Goal: Task Accomplishment & Management: Complete application form

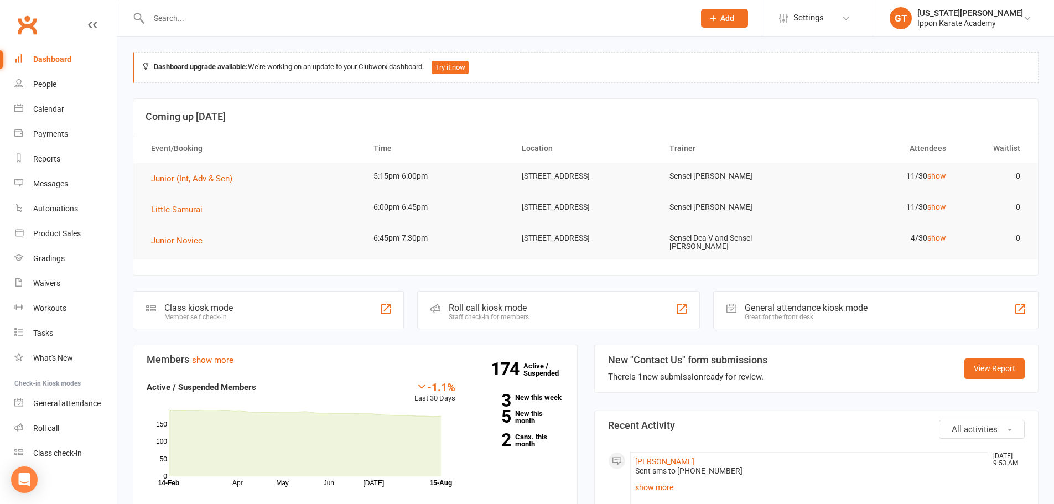
click at [238, 20] on input "text" at bounding box center [416, 18] width 541 height 15
type input "[PERSON_NAME]"
click at [258, 101] on header "Coming up [DATE]" at bounding box center [585, 116] width 905 height 35
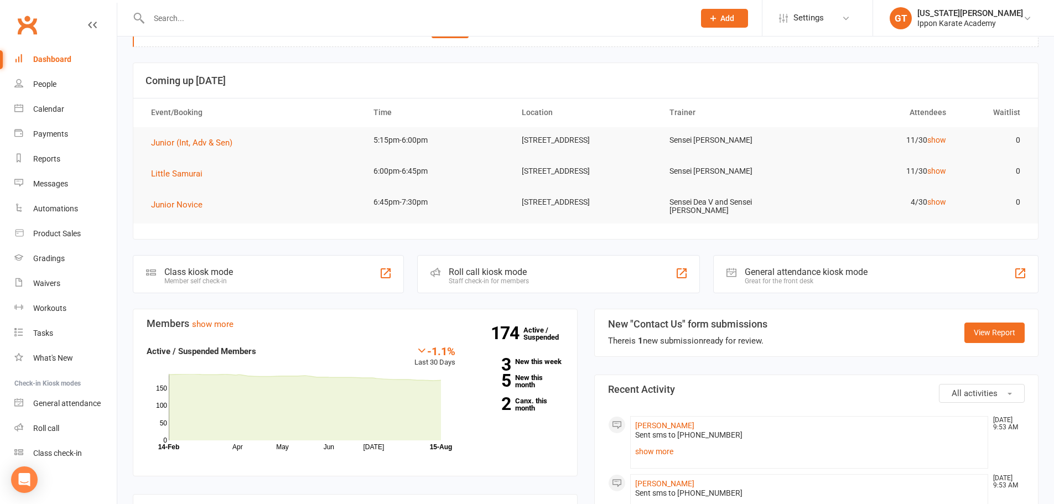
scroll to position [55, 0]
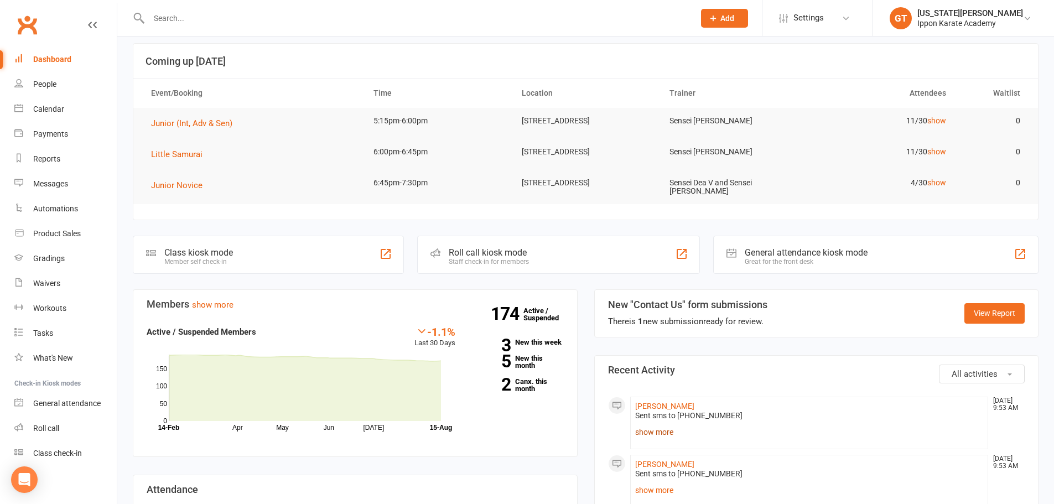
click at [657, 432] on link "show more" at bounding box center [809, 431] width 349 height 15
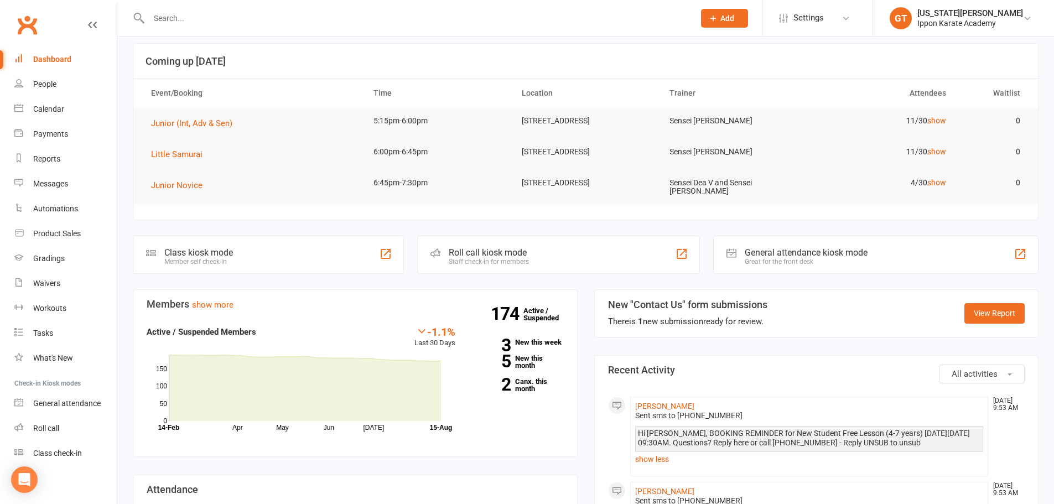
drag, startPoint x: 670, startPoint y: 429, endPoint x: 910, endPoint y: 438, distance: 240.3
click at [910, 438] on div "Hi [PERSON_NAME], BOOKING REMINDER for New Student Free Lesson (4-7 years) [DAT…" at bounding box center [809, 438] width 343 height 19
click at [55, 266] on link "Gradings" at bounding box center [65, 258] width 102 height 25
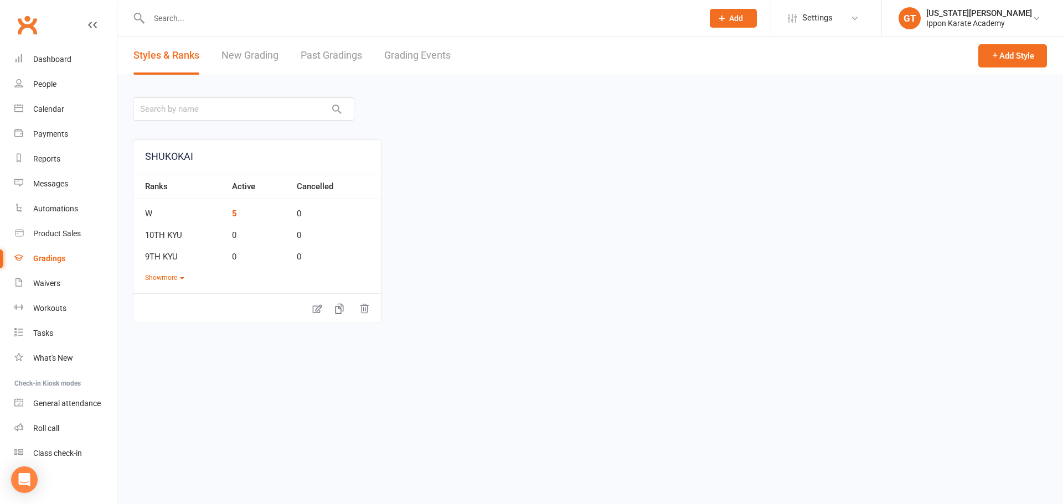
drag, startPoint x: 470, startPoint y: 204, endPoint x: 341, endPoint y: 107, distance: 161.3
click at [471, 201] on div "SHUKOKAI Ranks Active Cancelled W 5 0 10TH KYU 0 0 9TH KYU 0 0 Show more" at bounding box center [590, 231] width 914 height 184
click at [235, 52] on link "New Grading" at bounding box center [249, 56] width 57 height 38
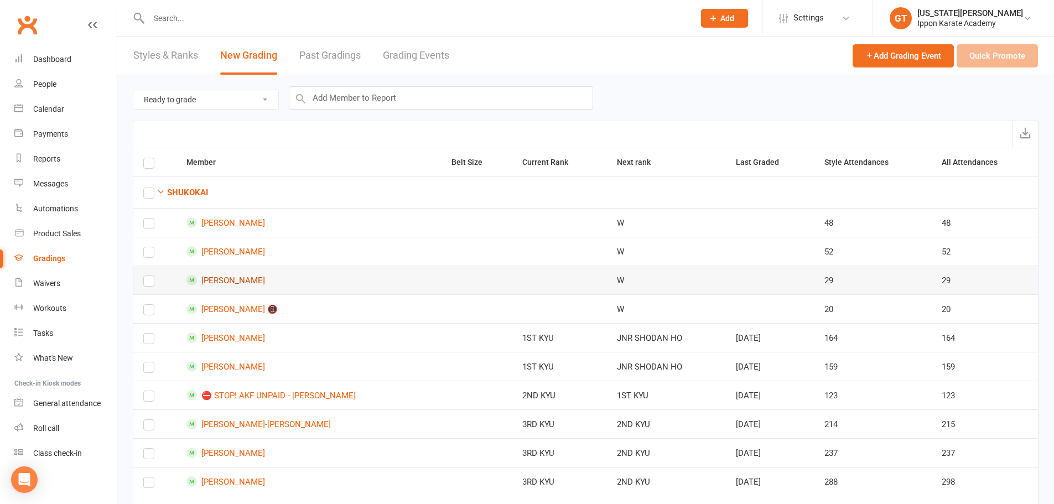
click at [217, 277] on link "[PERSON_NAME]" at bounding box center [309, 280] width 245 height 11
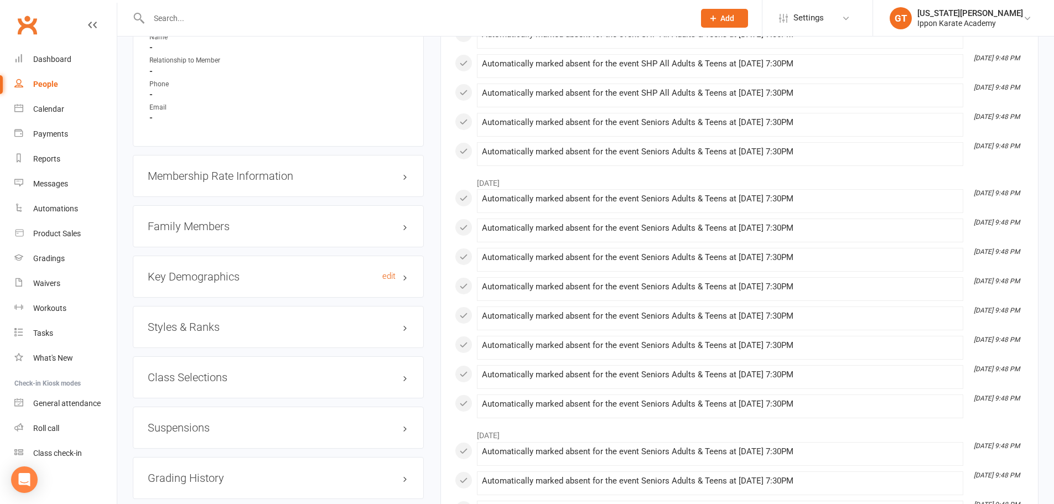
scroll to position [941, 0]
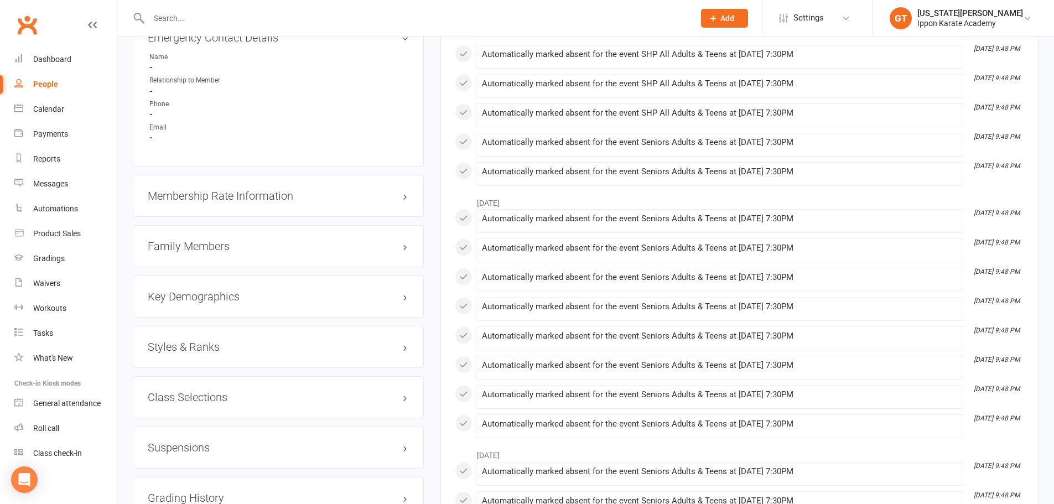
click at [210, 339] on div "Styles & Ranks" at bounding box center [278, 347] width 291 height 42
click at [206, 345] on h3 "Styles & Ranks" at bounding box center [278, 347] width 261 height 12
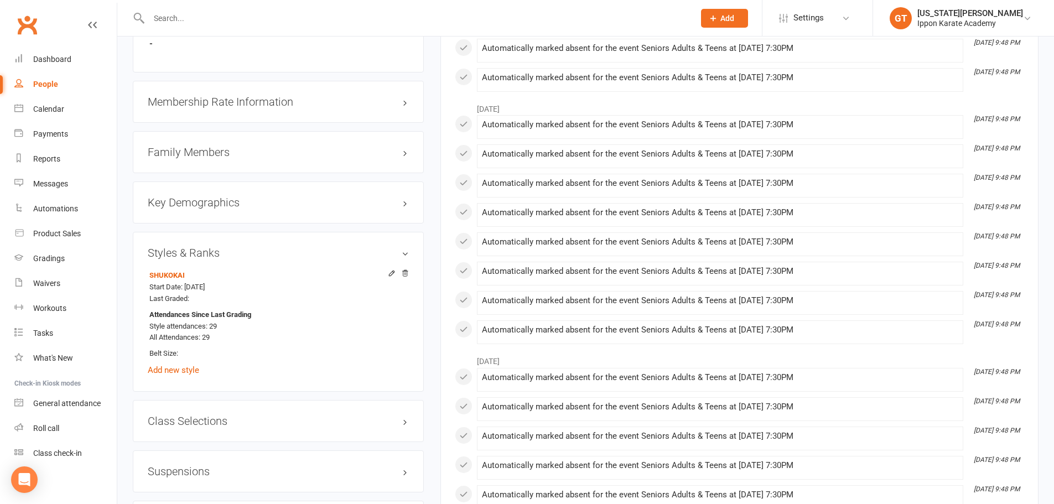
scroll to position [1052, 0]
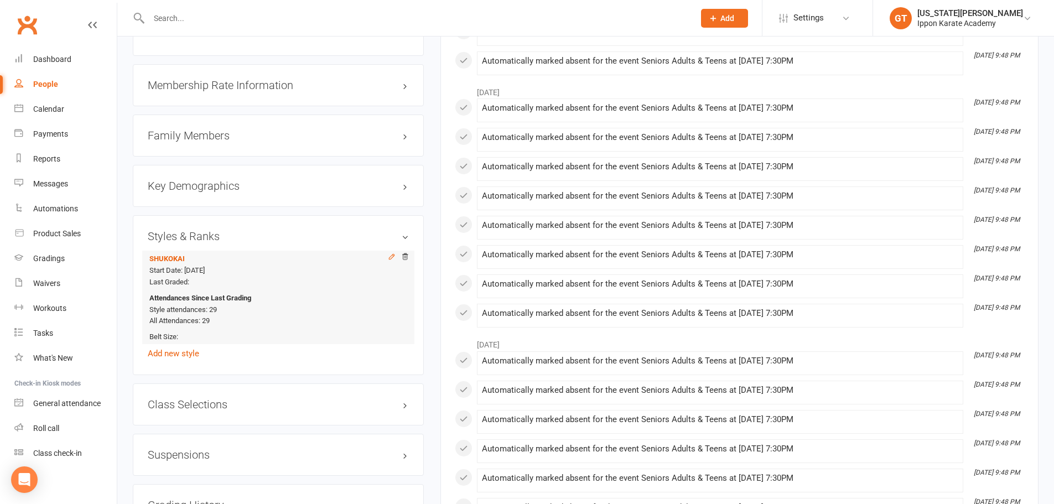
click at [395, 256] on icon at bounding box center [392, 257] width 8 height 8
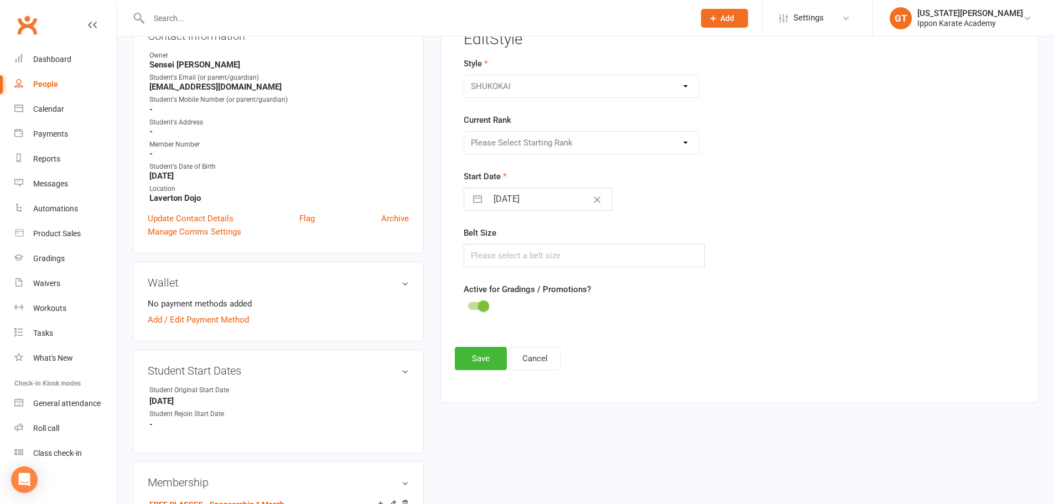
scroll to position [95, 0]
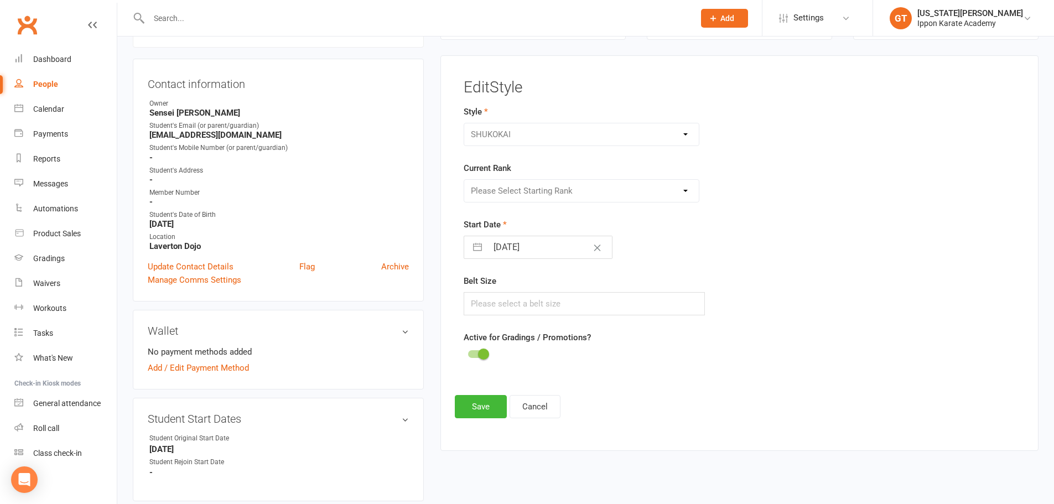
click at [506, 132] on div "SHUKOKAI" at bounding box center [582, 134] width 236 height 23
click at [528, 200] on div "Please Select Starting Rank W 10TH KYU 9TH [GEOGRAPHIC_DATA] 8TH [GEOGRAPHIC_DA…" at bounding box center [582, 190] width 236 height 23
click at [543, 191] on div "Please Select Starting Rank W 10TH KYU 9TH [GEOGRAPHIC_DATA] 8TH [GEOGRAPHIC_DA…" at bounding box center [582, 190] width 236 height 23
click at [544, 191] on div "Please Select Starting Rank W 10TH KYU 9TH [GEOGRAPHIC_DATA] 8TH [GEOGRAPHIC_DA…" at bounding box center [582, 190] width 236 height 23
click at [593, 251] on icon "Clear Date" at bounding box center [597, 248] width 8 height 7
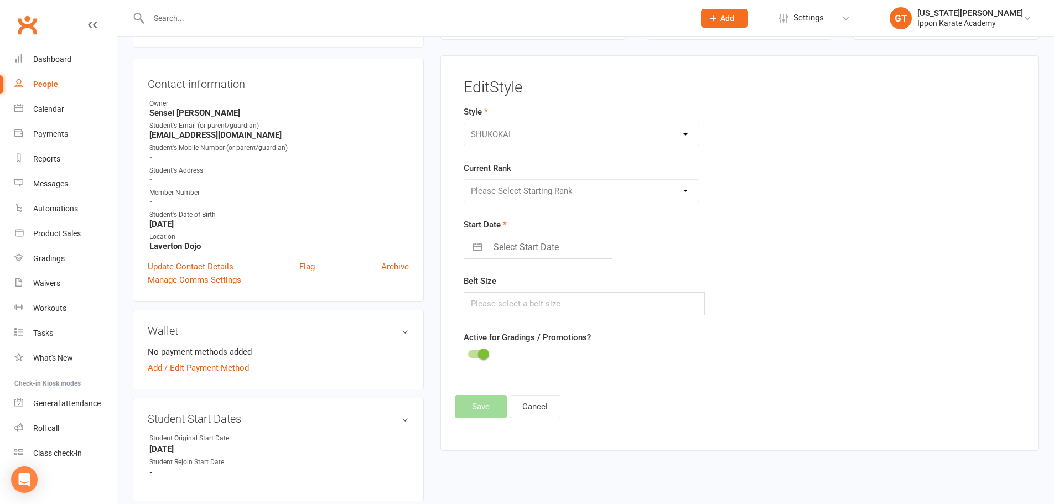
click at [683, 191] on div "Please Select Starting Rank W 10TH KYU 9TH [GEOGRAPHIC_DATA] 8TH [GEOGRAPHIC_DA…" at bounding box center [582, 190] width 236 height 23
click at [496, 318] on form "Style SHUKOKAI Current Rank Please Select Starting Rank W 10TH KYU 9TH [GEOGRAP…" at bounding box center [645, 233] width 362 height 257
click at [42, 60] on div "Dashboard" at bounding box center [52, 59] width 38 height 9
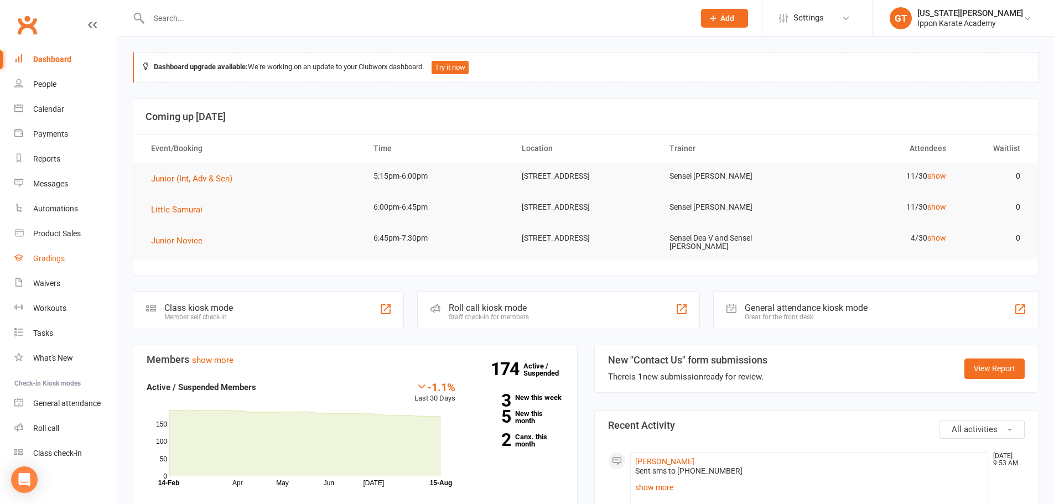
click at [49, 257] on div "Gradings" at bounding box center [49, 258] width 32 height 9
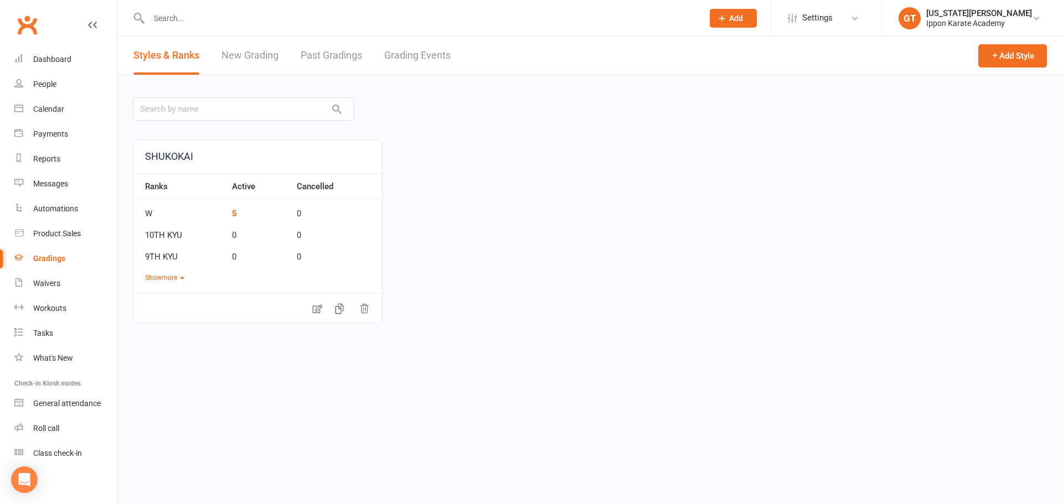
click at [46, 256] on div "Gradings" at bounding box center [49, 258] width 32 height 9
click at [162, 276] on button "Show more" at bounding box center [164, 278] width 39 height 11
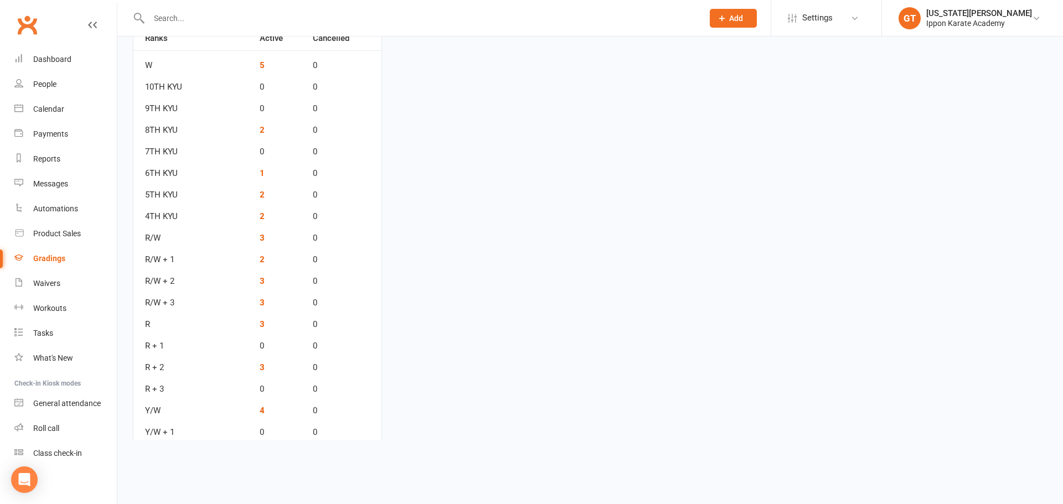
scroll to position [166, 0]
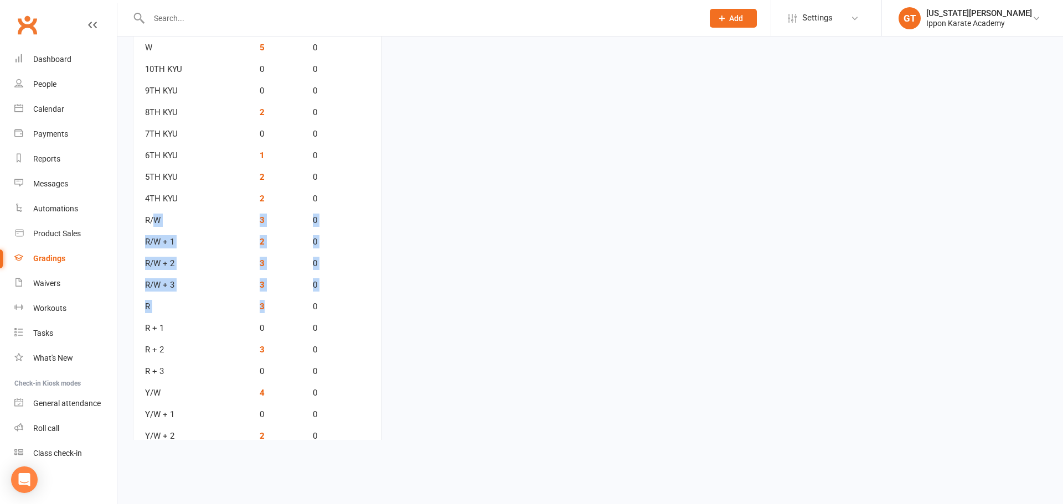
drag, startPoint x: 152, startPoint y: 217, endPoint x: 271, endPoint y: 307, distance: 149.0
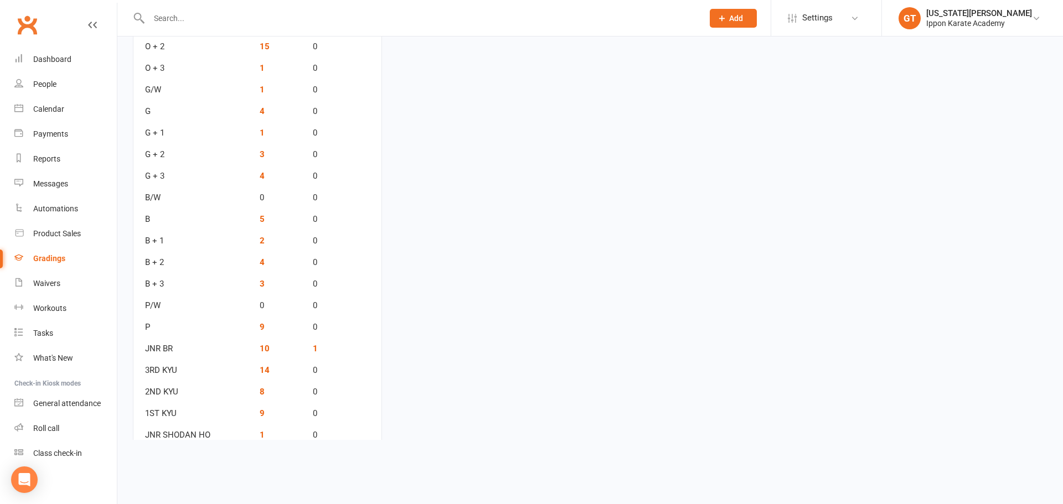
scroll to position [956, 0]
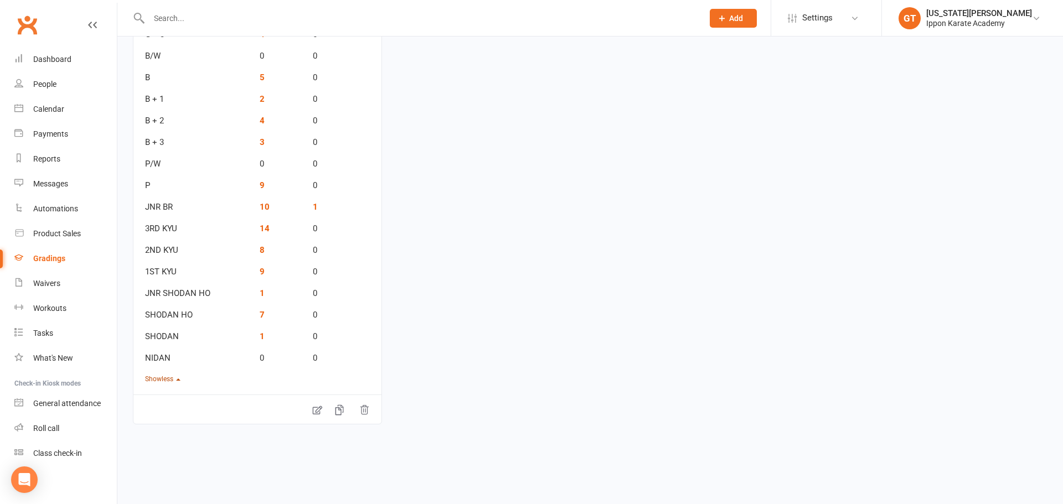
drag, startPoint x: 208, startPoint y: 392, endPoint x: 289, endPoint y: 394, distance: 81.9
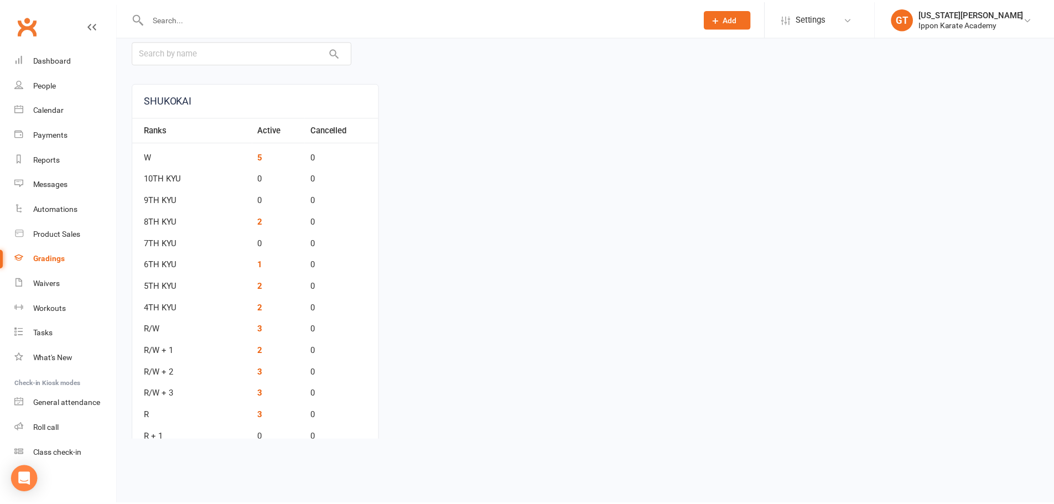
scroll to position [0, 0]
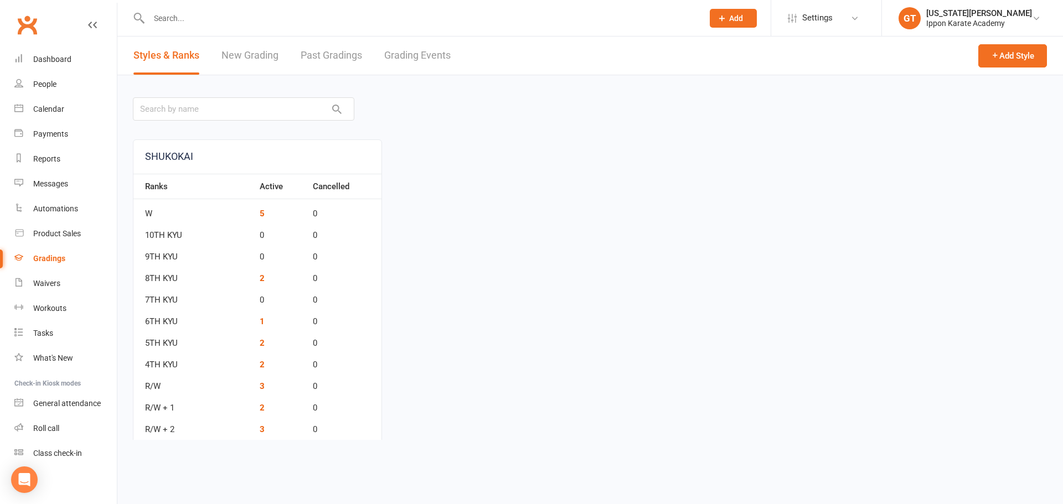
click at [222, 63] on link "New Grading" at bounding box center [249, 56] width 57 height 38
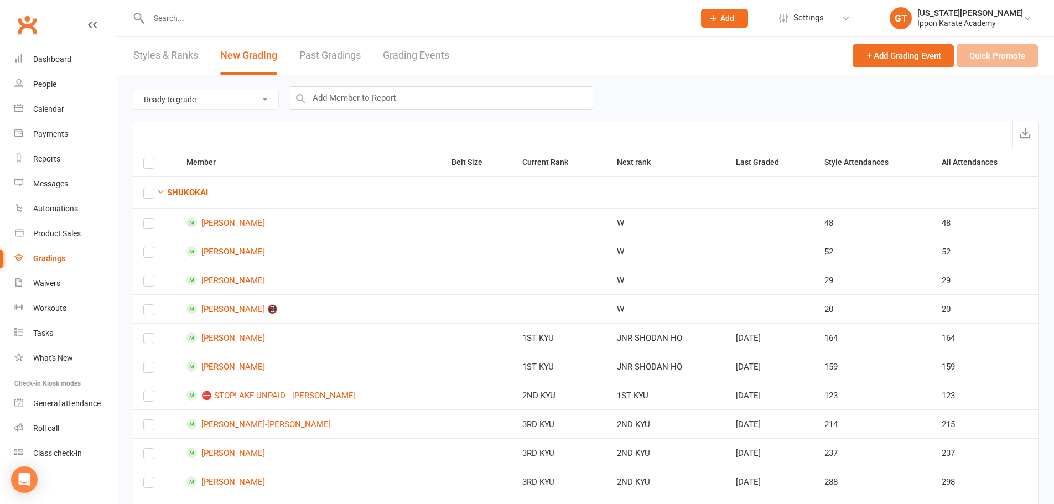
click at [168, 100] on select "Ready to grade All members enrolled in a style Active members enrolled in a sty…" at bounding box center [205, 99] width 145 height 19
select select "active_members_in_style"
click at [133, 90] on select "Ready to grade All members enrolled in a style Active members enrolled in a sty…" at bounding box center [205, 99] width 145 height 19
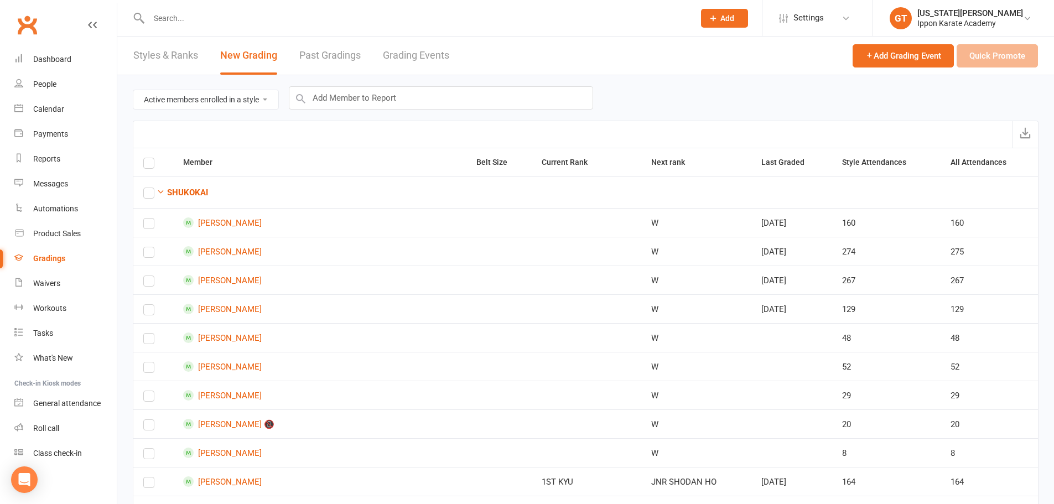
click at [701, 91] on div "Ready to grade All members enrolled in a style Active members enrolled in a sty…" at bounding box center [586, 97] width 906 height 45
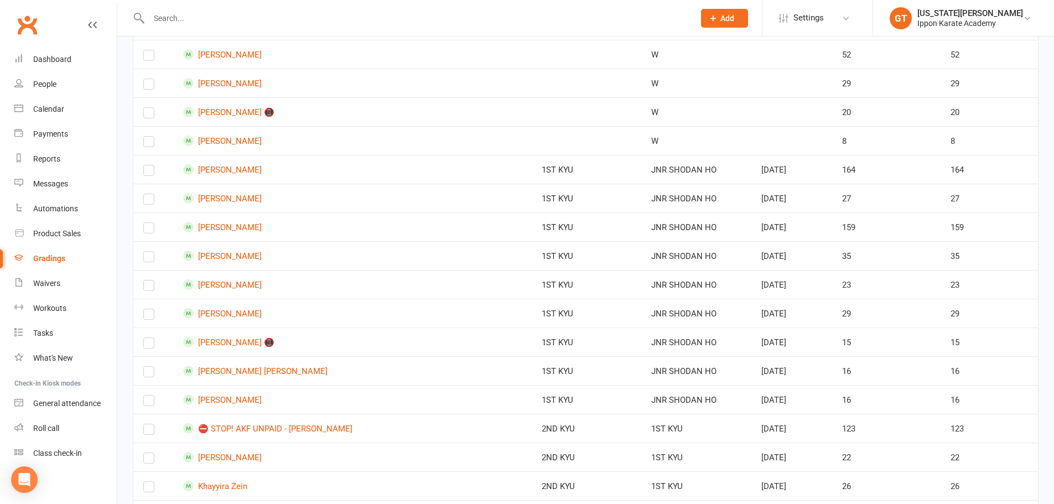
scroll to position [332, 0]
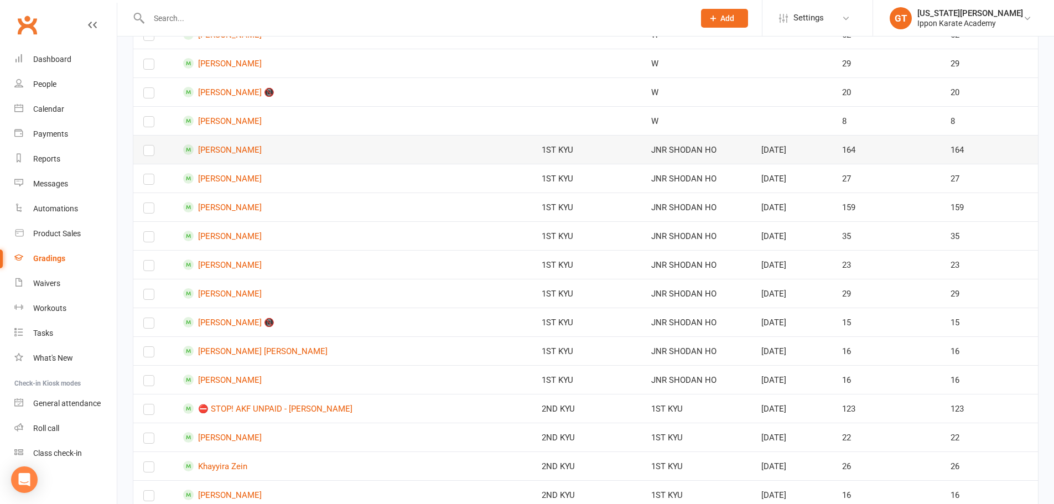
click at [403, 161] on td "[PERSON_NAME]" at bounding box center [319, 149] width 293 height 29
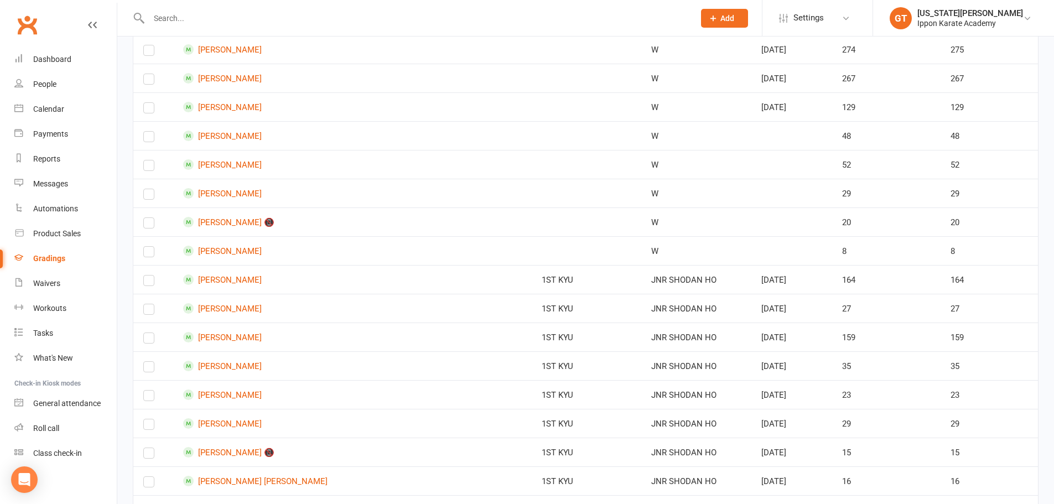
scroll to position [221, 0]
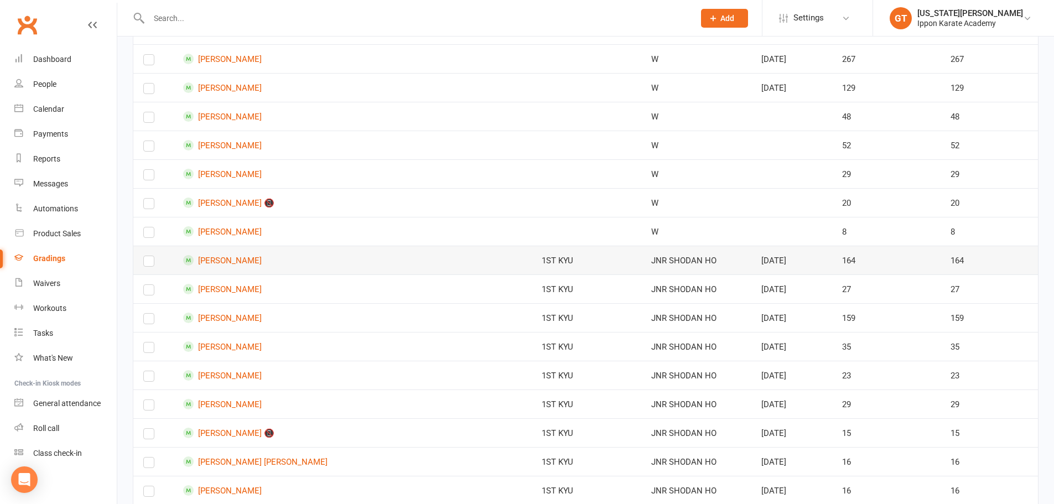
drag, startPoint x: 794, startPoint y: 263, endPoint x: 818, endPoint y: 263, distance: 24.4
click at [818, 263] on td "[DATE]" at bounding box center [792, 260] width 81 height 29
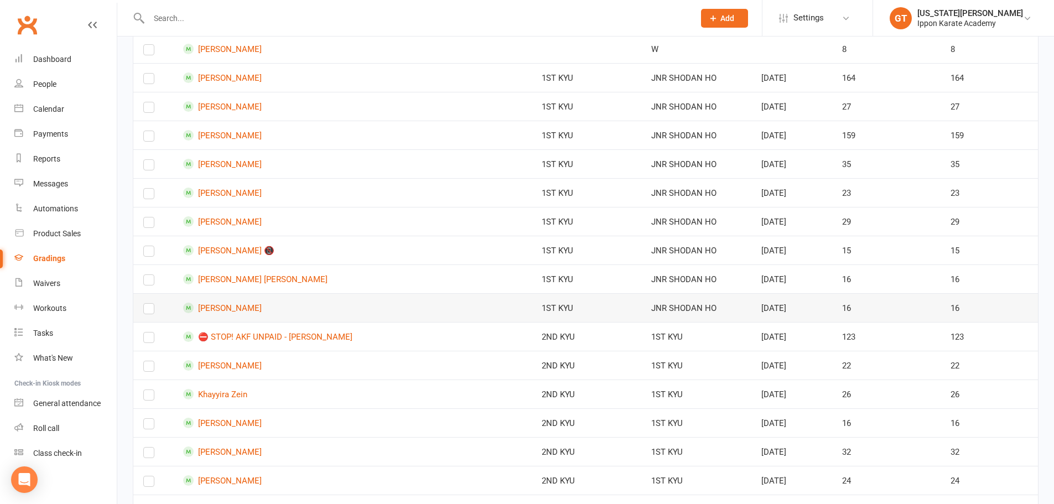
scroll to position [387, 0]
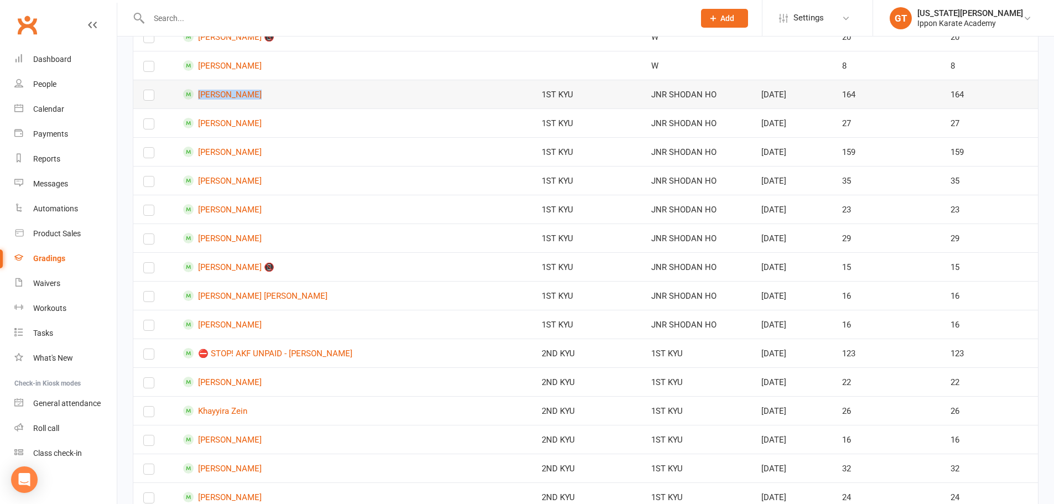
drag, startPoint x: 486, startPoint y: 106, endPoint x: 405, endPoint y: 95, distance: 82.7
click at [337, 101] on tr "[PERSON_NAME] 1ST KYU JNR SHODAN HO [DATE] 164 164" at bounding box center [585, 94] width 905 height 29
click at [825, 90] on td "[DATE]" at bounding box center [792, 94] width 81 height 29
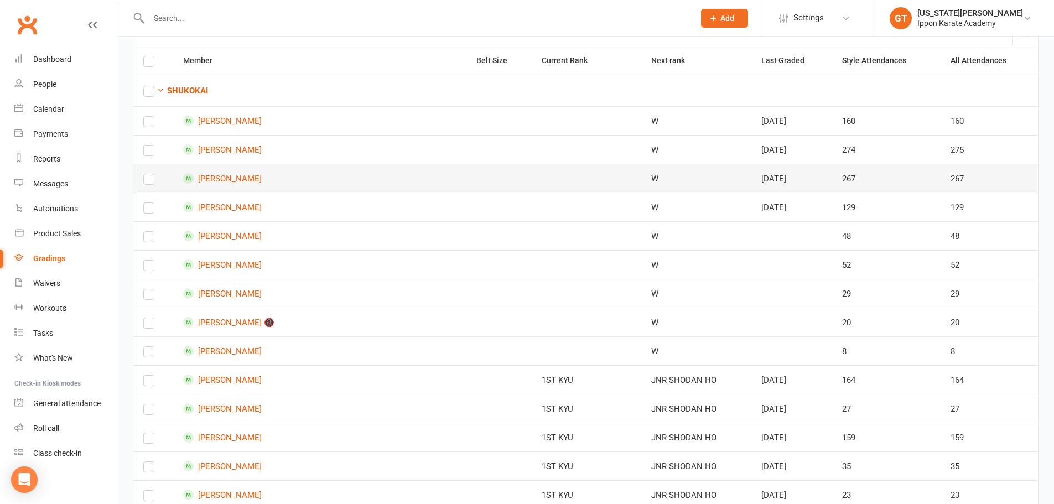
scroll to position [0, 0]
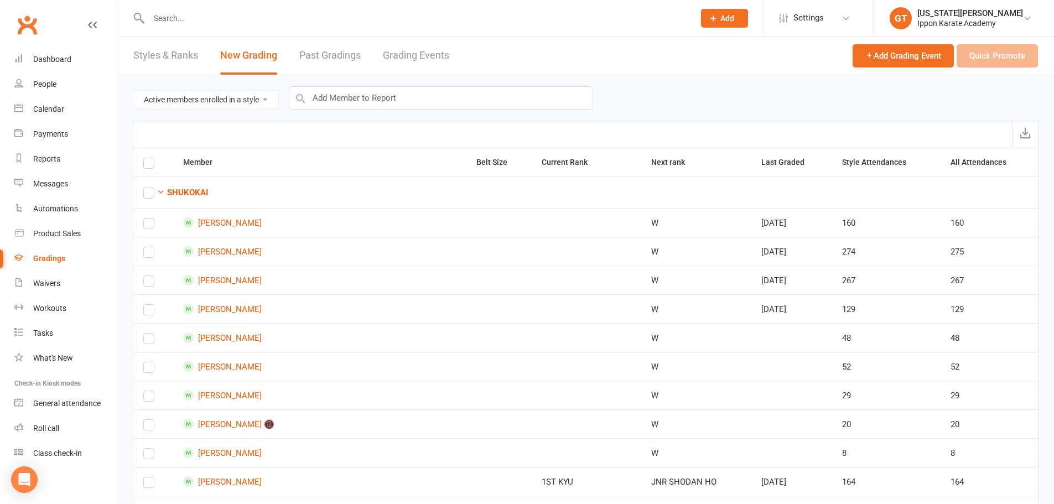
click at [154, 17] on input "text" at bounding box center [416, 18] width 541 height 15
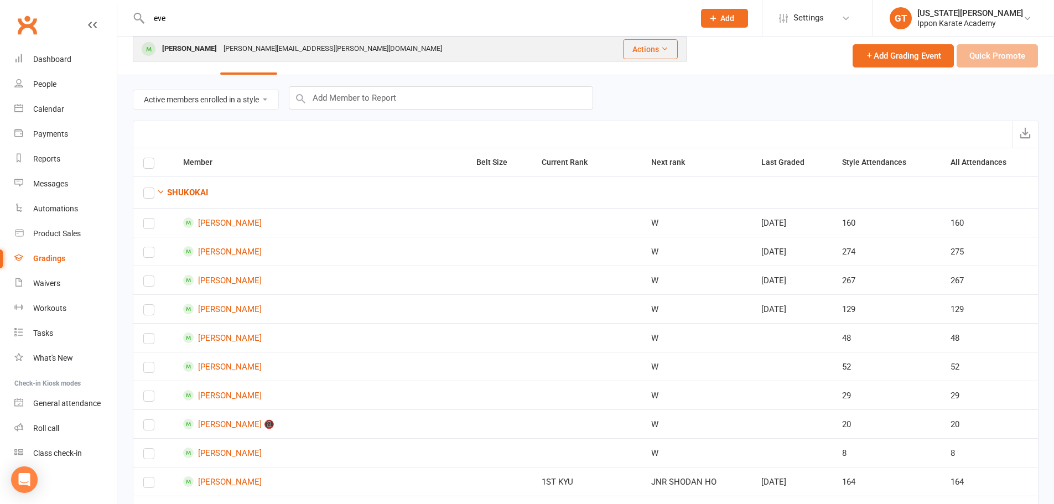
type input "eve"
click at [223, 44] on div "[PERSON_NAME][EMAIL_ADDRESS][PERSON_NAME][DOMAIN_NAME]" at bounding box center [332, 49] width 225 height 16
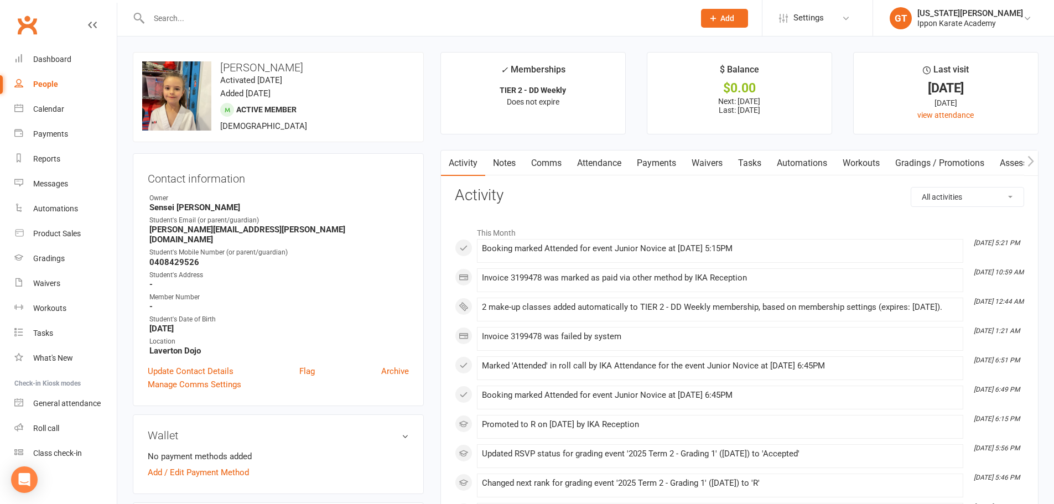
click at [200, 14] on input "text" at bounding box center [416, 18] width 541 height 15
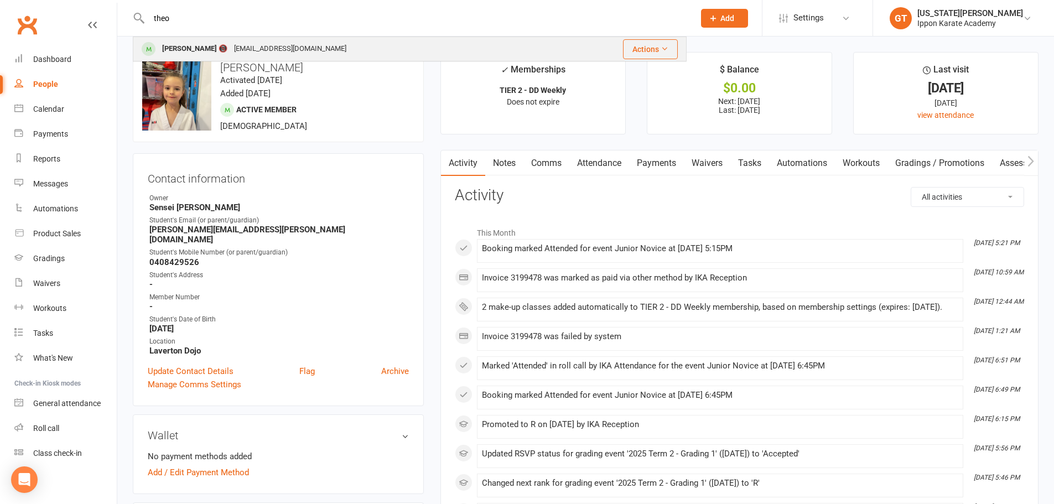
type input "theo"
click at [210, 45] on div "[PERSON_NAME] 📵" at bounding box center [195, 49] width 72 height 16
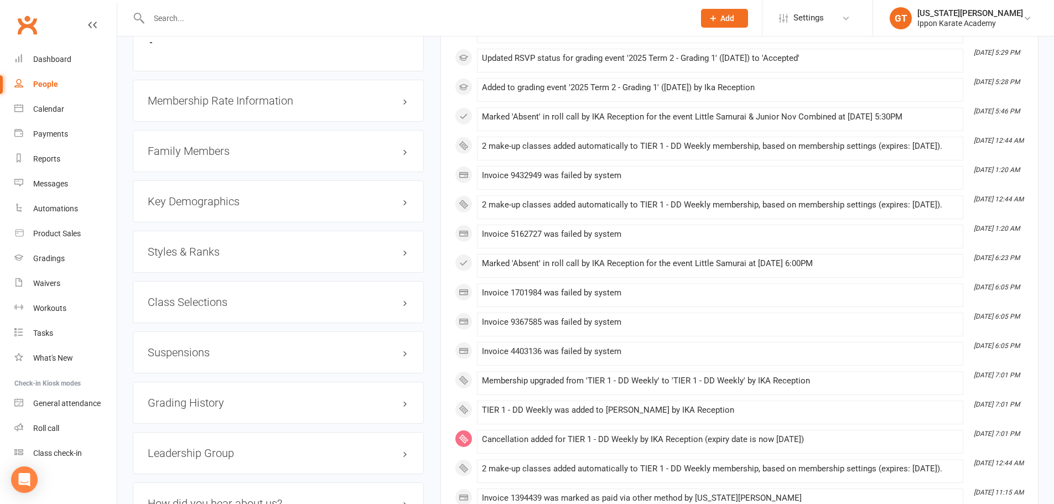
scroll to position [1107, 0]
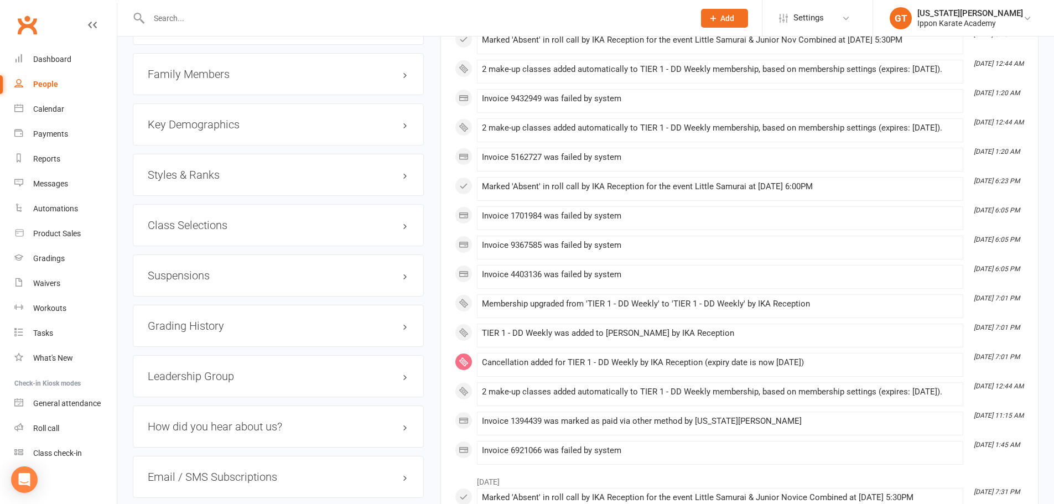
click at [188, 172] on h3 "Styles & Ranks" at bounding box center [278, 175] width 261 height 12
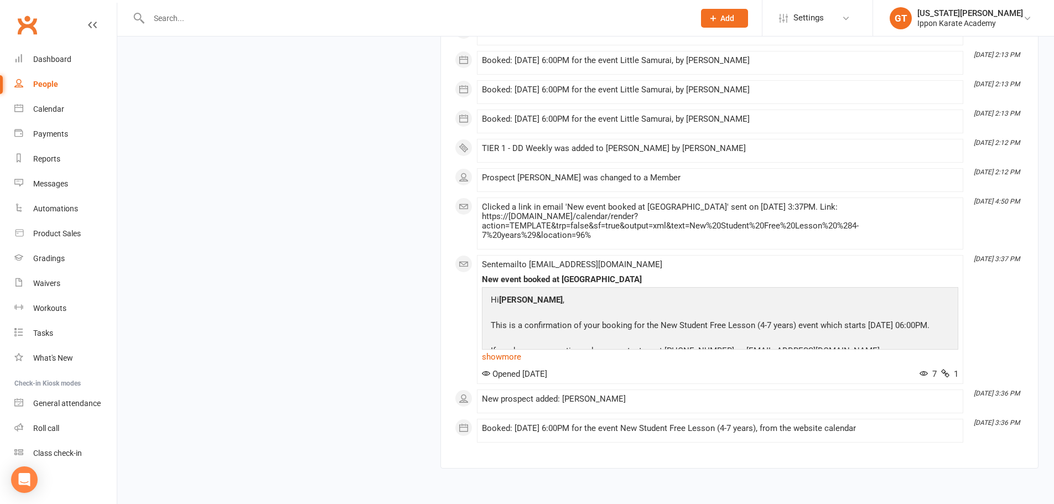
scroll to position [7654, 0]
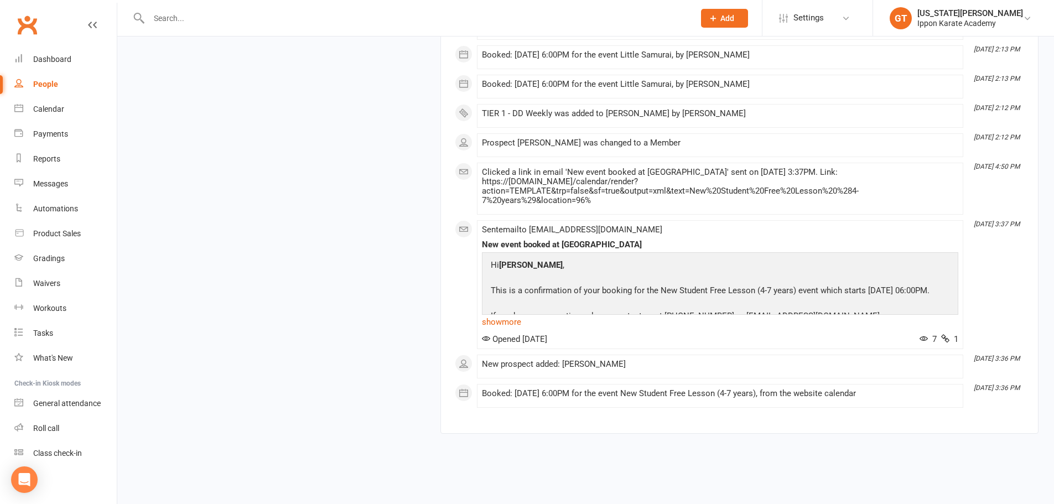
drag, startPoint x: 513, startPoint y: 393, endPoint x: 515, endPoint y: 403, distance: 9.6
click at [515, 403] on li "[DATE] 3:36 PM Booked: [DATE] 6:00PM for the event New Student Free Lesson (4-7…" at bounding box center [720, 396] width 486 height 24
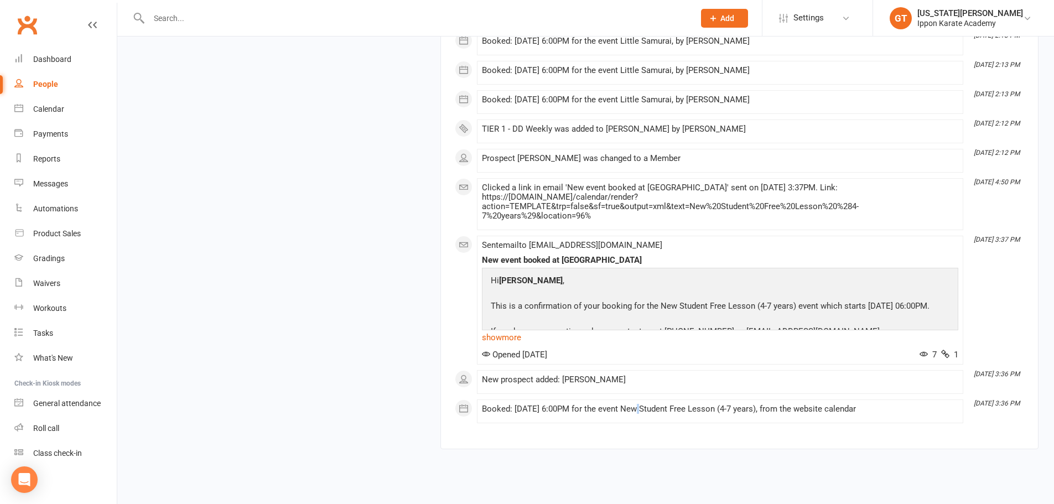
scroll to position [7543, 0]
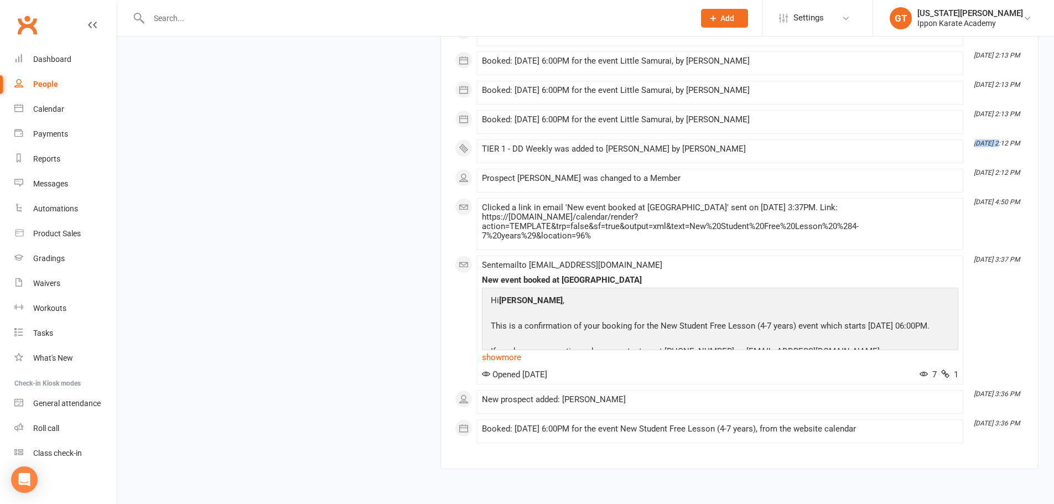
drag, startPoint x: 996, startPoint y: 218, endPoint x: 976, endPoint y: 222, distance: 20.3
click at [976, 147] on icon "[DATE] 2:12 PM" at bounding box center [997, 143] width 46 height 8
